Goal: Transaction & Acquisition: Download file/media

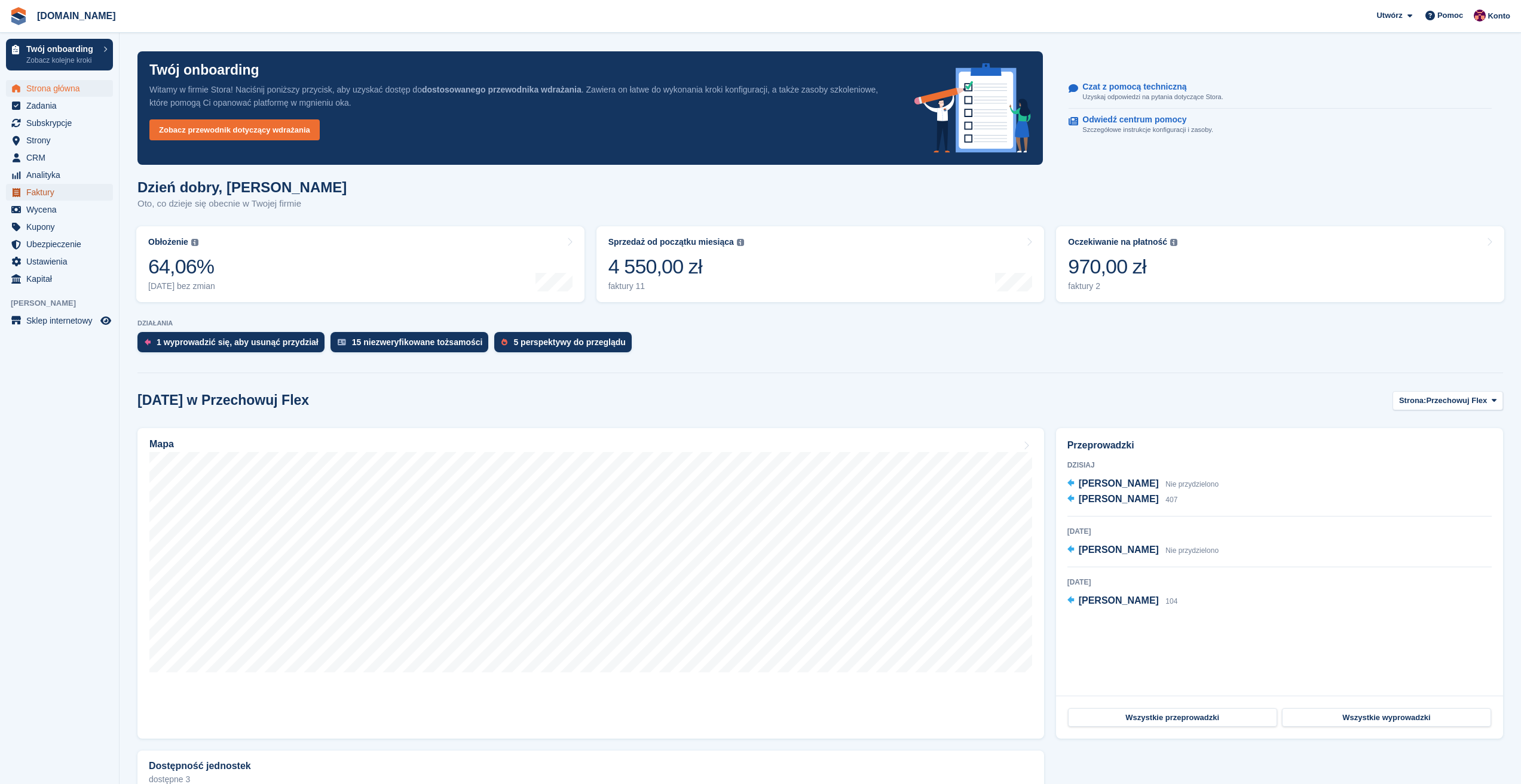
click at [47, 193] on span "Faktury" at bounding box center [62, 192] width 72 height 17
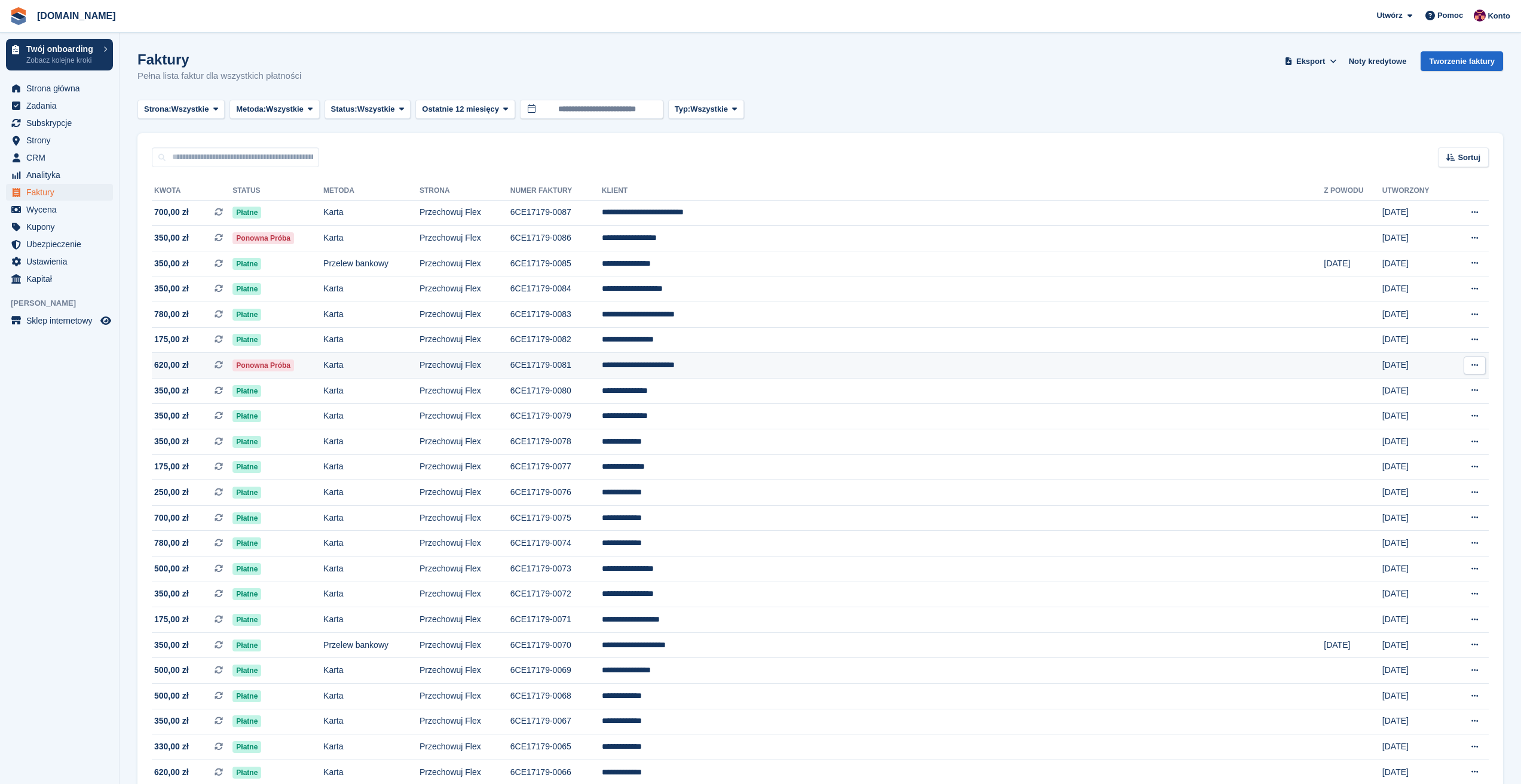
click at [181, 363] on span "620,00 zł" at bounding box center [171, 365] width 34 height 12
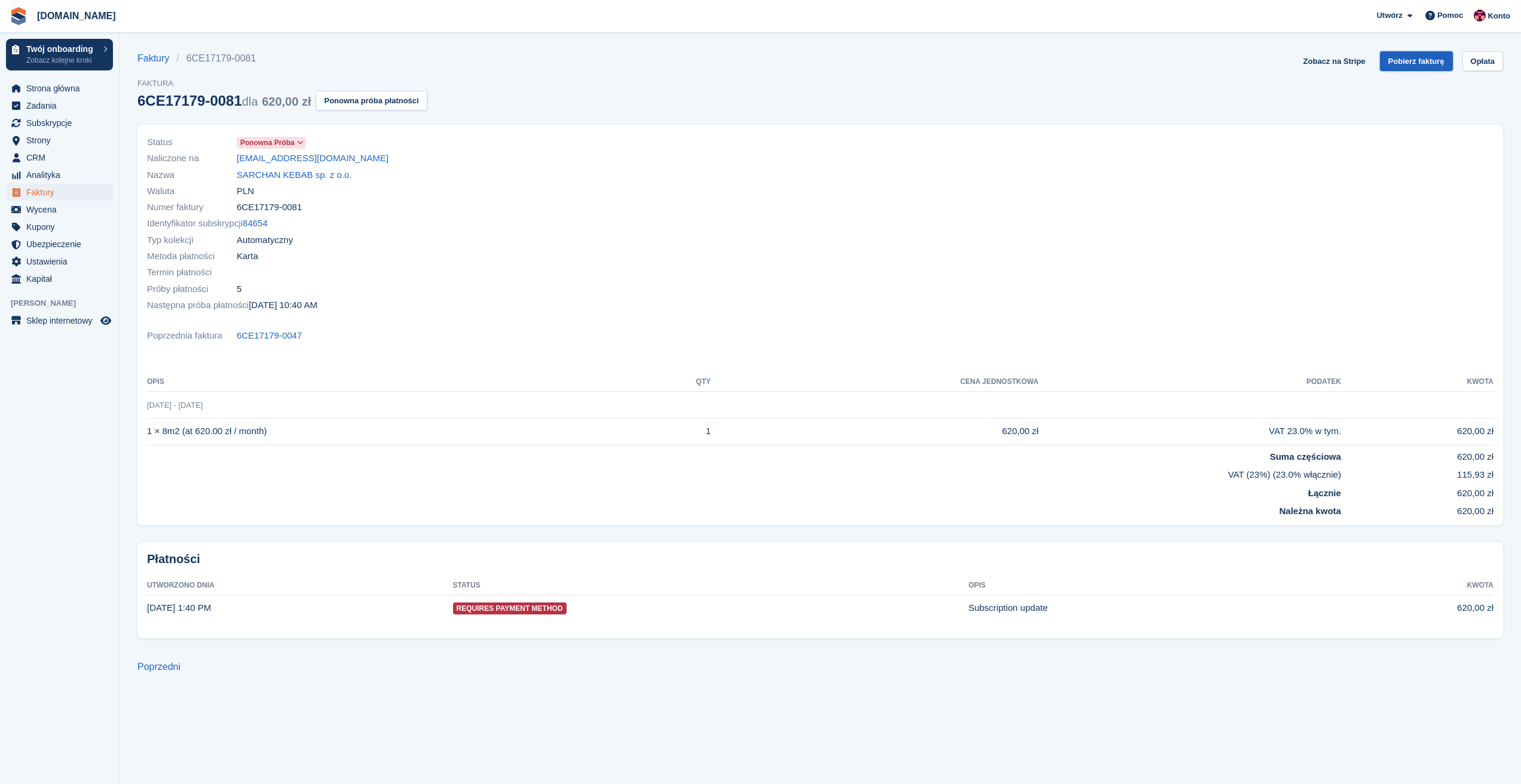
click at [1426, 58] on link "Pobierz fakturę" at bounding box center [1416, 61] width 73 height 19
drag, startPoint x: 353, startPoint y: 159, endPoint x: 232, endPoint y: 156, distance: 121.0
click at [232, 156] on div "Naliczone na ismailovski100@gmail.com" at bounding box center [479, 158] width 667 height 16
copy div "ismailovski100@gmail.com"
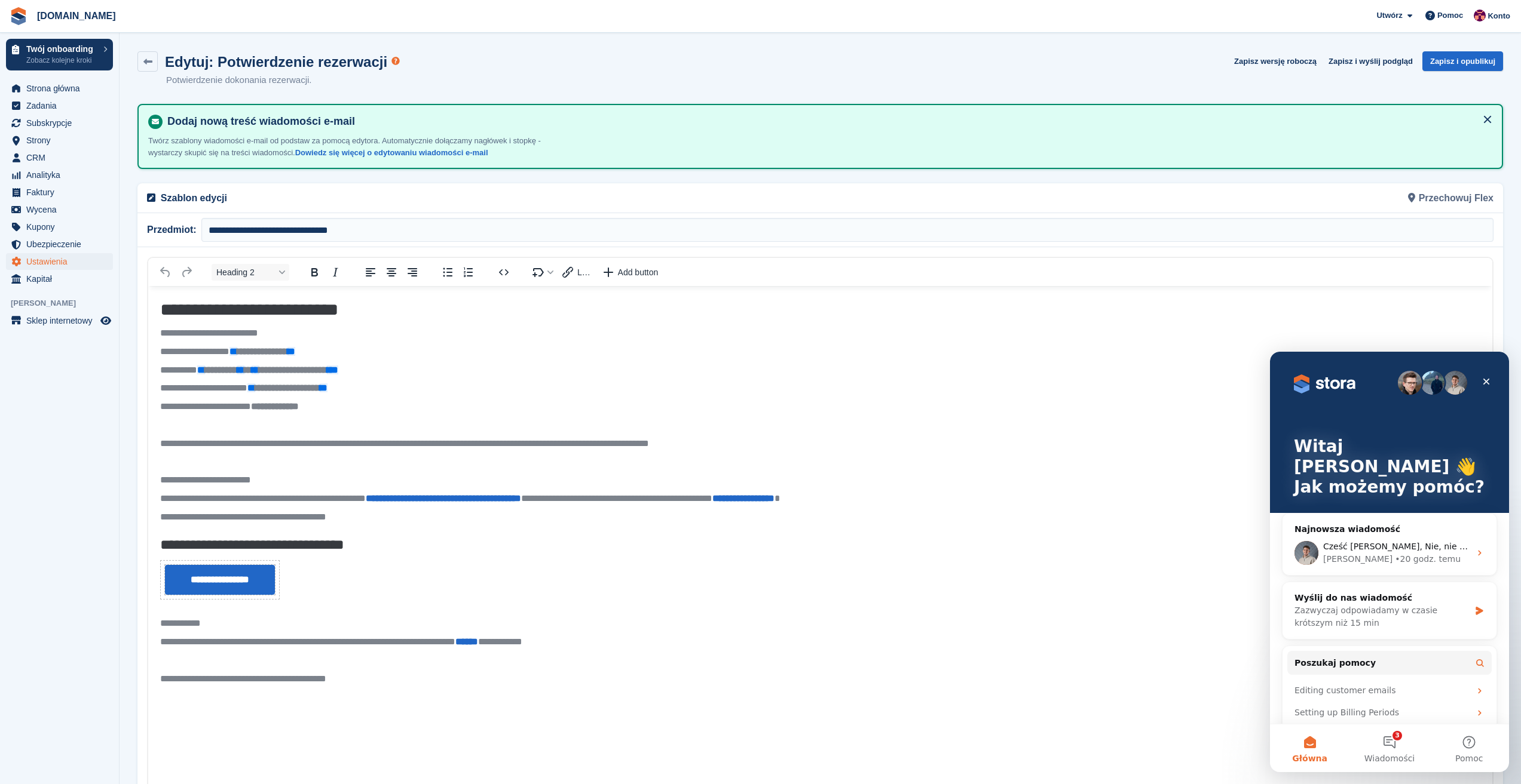
click at [1415, 553] on div "[PERSON_NAME] • 20 godz. temu" at bounding box center [1396, 559] width 147 height 12
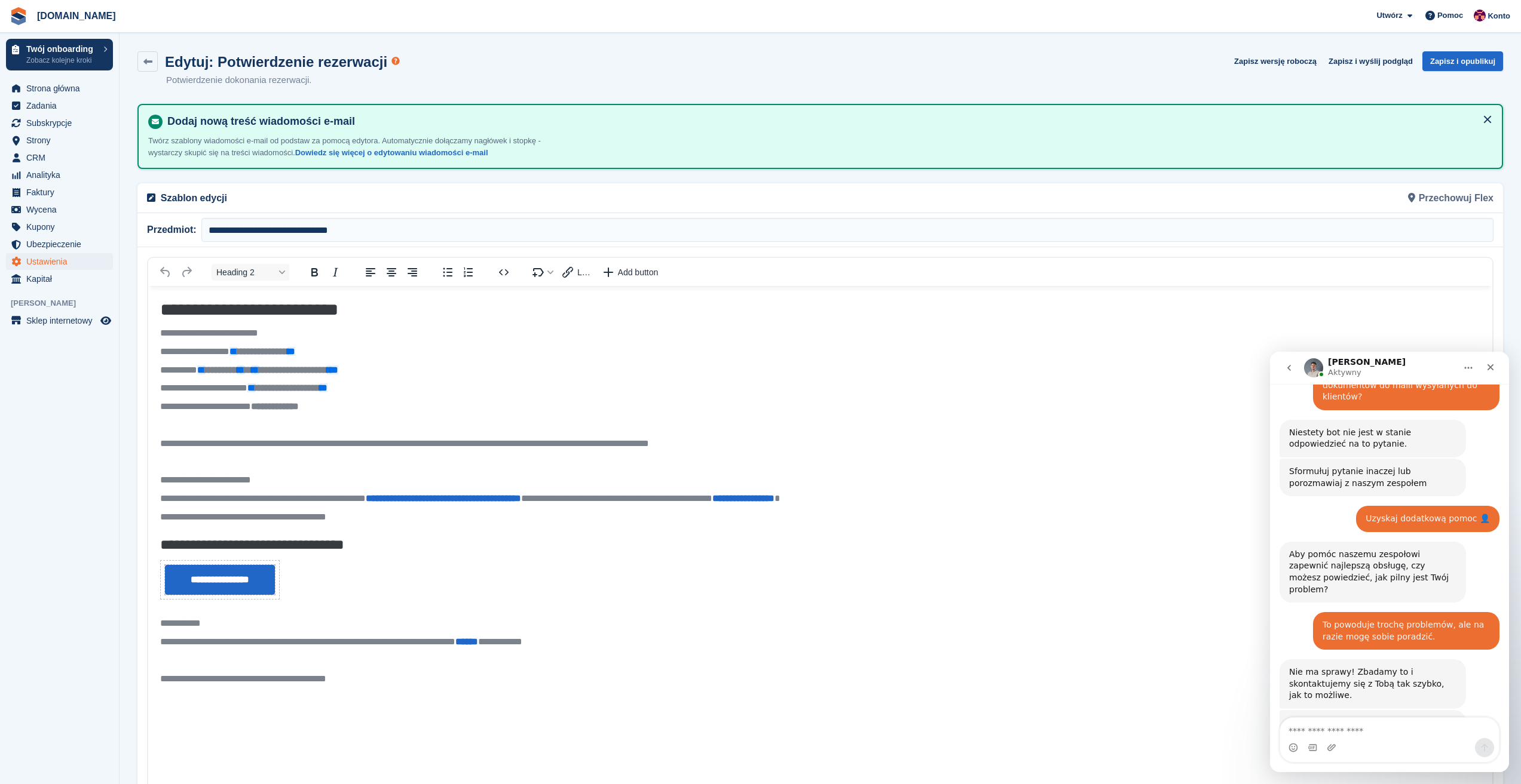
scroll to position [270, 0]
